Goal: Transaction & Acquisition: Download file/media

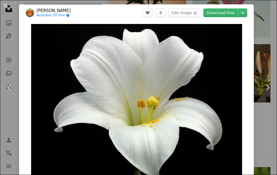
scroll to position [0, 82]
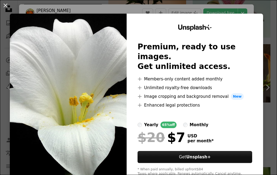
click at [176, 5] on div "An X shape Unsplash+ Premium, ready to use images. Get unlimited access. A plus…" at bounding box center [138, 87] width 277 height 175
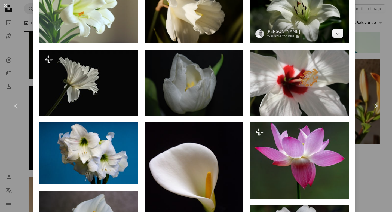
scroll to position [309, 0]
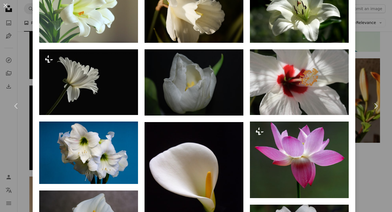
click at [276, 145] on div "An X shape Chevron left Chevron right [PERSON_NAME] Available for hire A checkm…" at bounding box center [196, 106] width 392 height 212
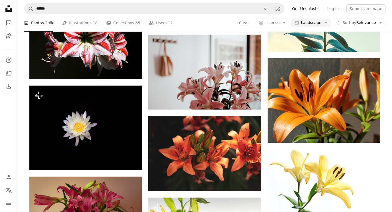
scroll to position [495, 0]
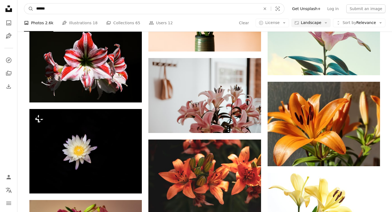
click at [174, 12] on input "******" at bounding box center [147, 9] width 226 height 10
click at [173, 9] on input "******" at bounding box center [147, 9] width 226 height 10
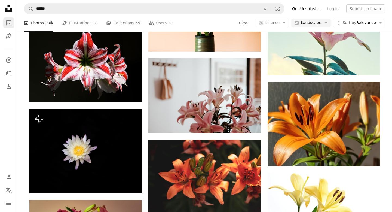
click at [11, 21] on icon "A photo" at bounding box center [8, 23] width 7 height 7
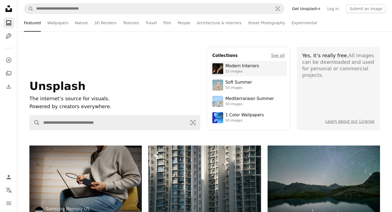
click at [259, 68] on link "Modern Interiors 55 images" at bounding box center [248, 68] width 72 height 11
click at [61, 21] on link "Wallpapers" at bounding box center [57, 22] width 21 height 17
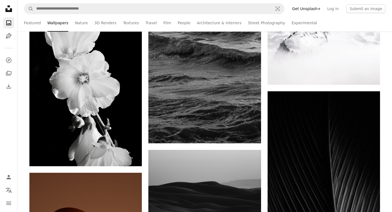
scroll to position [1587, 0]
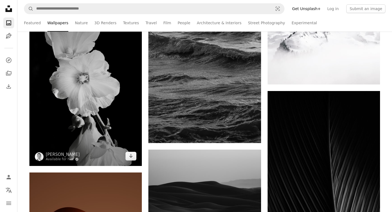
click at [116, 107] on img at bounding box center [85, 91] width 113 height 150
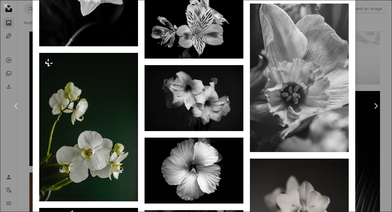
scroll to position [694, 0]
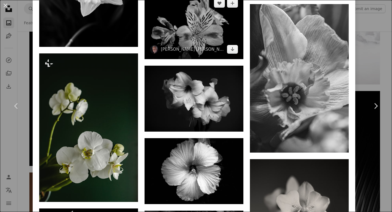
click at [203, 19] on img at bounding box center [194, 26] width 99 height 66
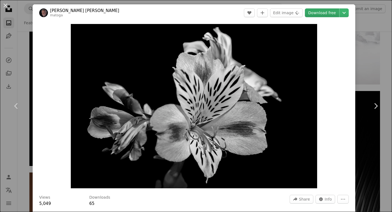
click at [276, 14] on link "Download free" at bounding box center [322, 12] width 34 height 9
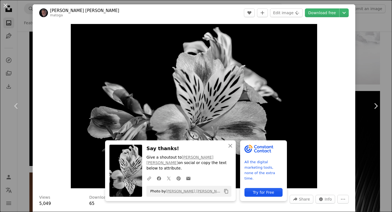
click at [23, 50] on div "An X shape Chevron left Chevron right An X shape Close Say thanks! Give a shout…" at bounding box center [196, 106] width 392 height 212
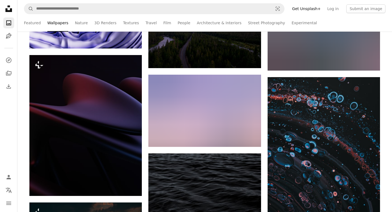
scroll to position [6275, 0]
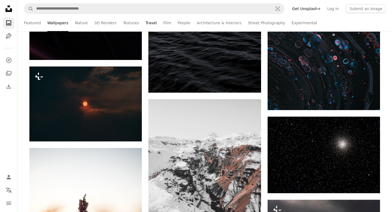
click at [146, 24] on link "Travel" at bounding box center [150, 22] width 11 height 17
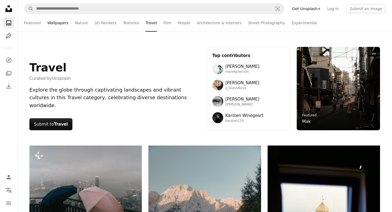
click at [62, 23] on link "Wallpapers" at bounding box center [57, 22] width 21 height 17
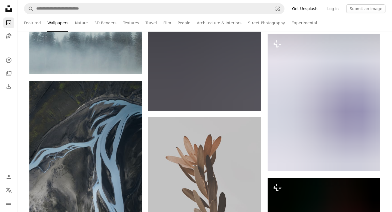
scroll to position [19970, 0]
